Goal: Check status: Check status

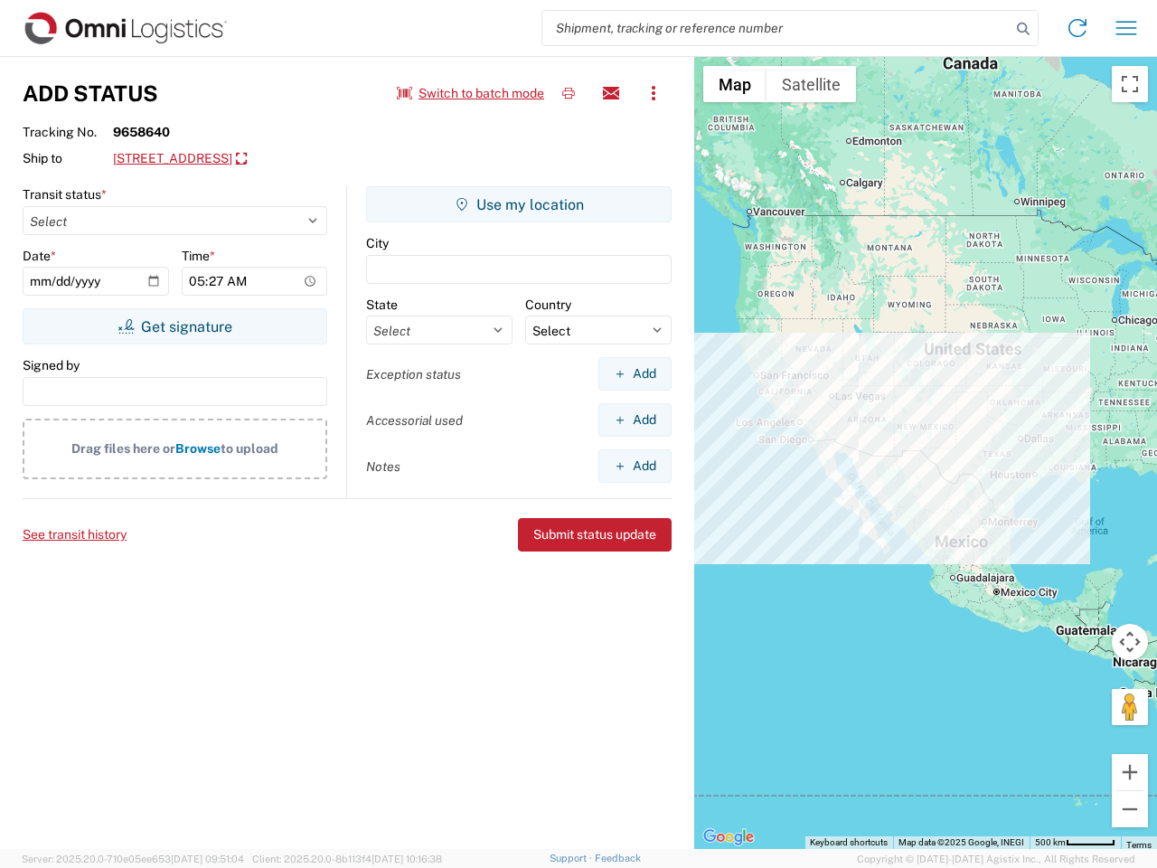
click at [776, 28] on input "search" at bounding box center [776, 28] width 468 height 34
click at [1023, 29] on icon at bounding box center [1023, 28] width 25 height 25
click at [1077, 28] on icon at bounding box center [1077, 28] width 29 height 29
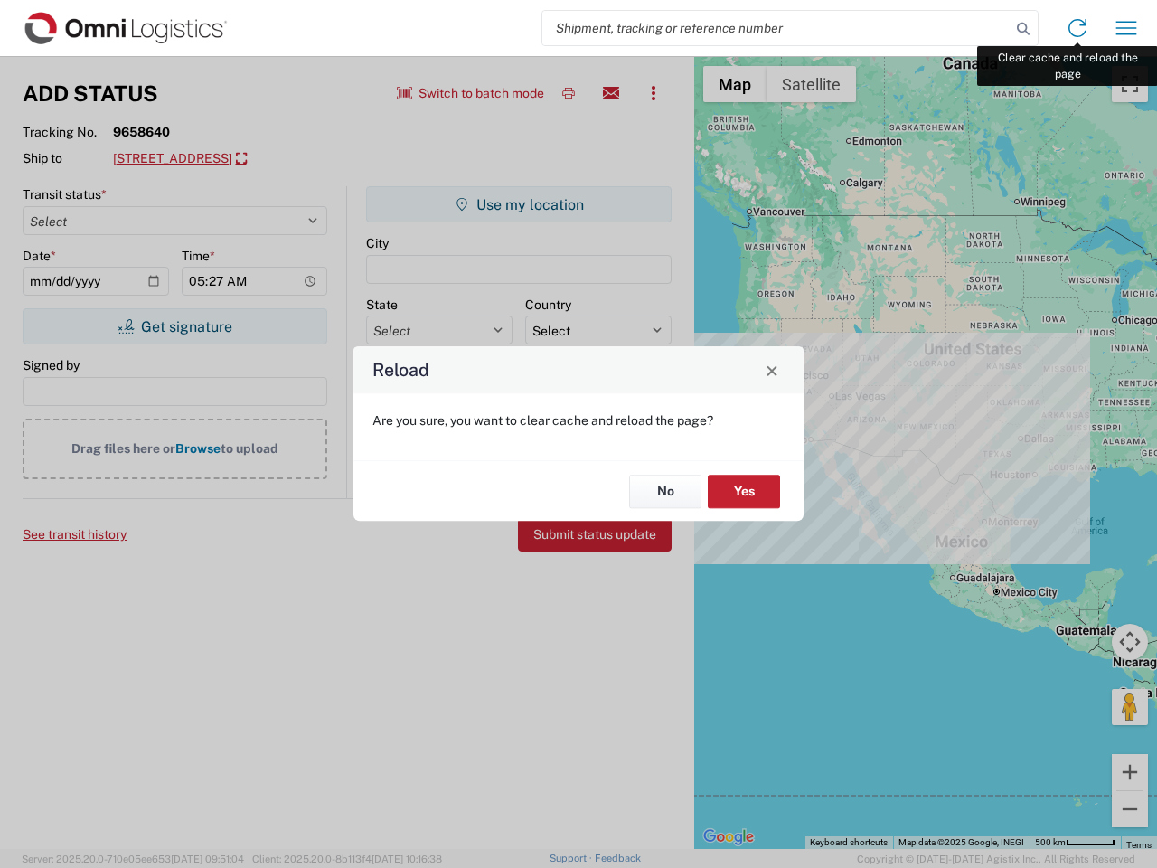
click at [1126, 28] on div "Reload Are you sure, you want to clear cache and reload the page? No Yes" at bounding box center [578, 434] width 1157 height 868
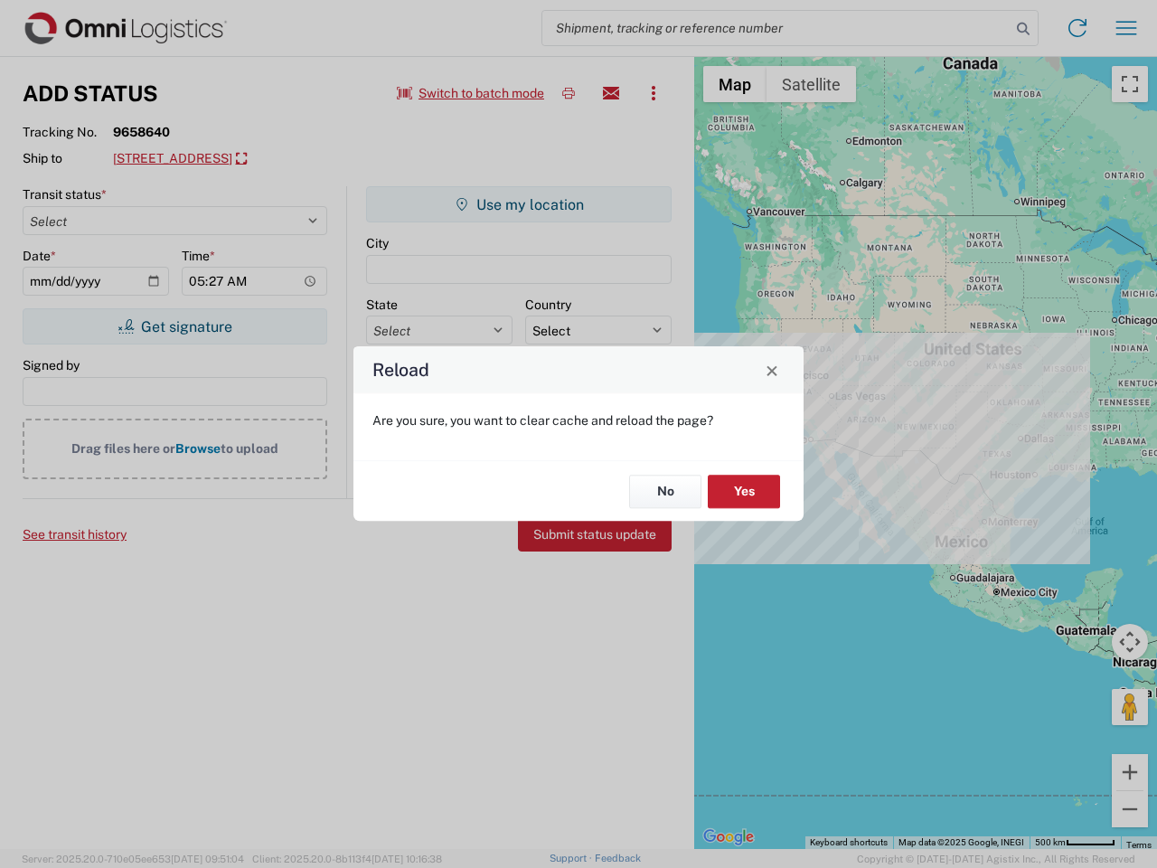
click at [471, 93] on div "Reload Are you sure, you want to clear cache and reload the page? No Yes" at bounding box center [578, 434] width 1157 height 868
click at [569, 93] on div "Reload Are you sure, you want to clear cache and reload the page? No Yes" at bounding box center [578, 434] width 1157 height 868
click at [611, 93] on div "Reload Are you sure, you want to clear cache and reload the page? No Yes" at bounding box center [578, 434] width 1157 height 868
click at [654, 93] on div "Reload Are you sure, you want to clear cache and reload the page? No Yes" at bounding box center [578, 434] width 1157 height 868
click at [258, 159] on div "Reload Are you sure, you want to clear cache and reload the page? No Yes" at bounding box center [578, 434] width 1157 height 868
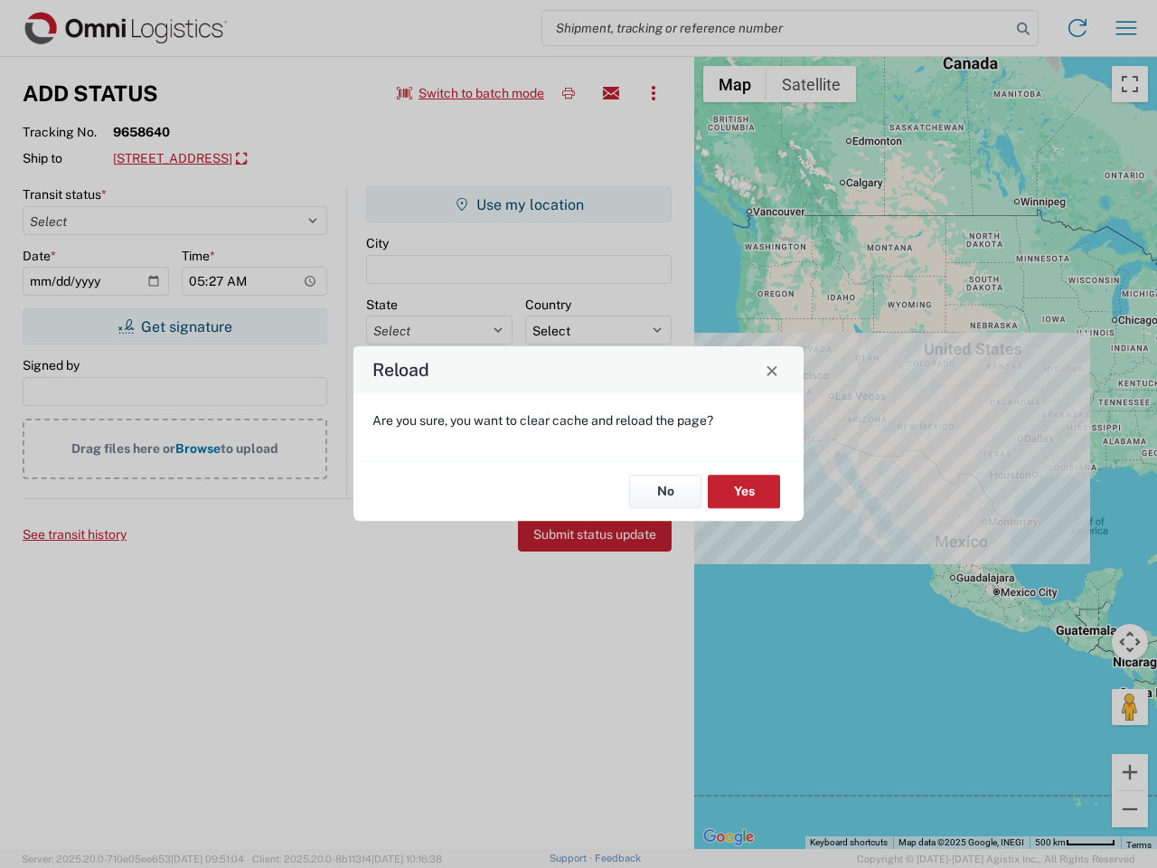
click at [174, 326] on div "Reload Are you sure, you want to clear cache and reload the page? No Yes" at bounding box center [578, 434] width 1157 height 868
